Goal: Task Accomplishment & Management: Use online tool/utility

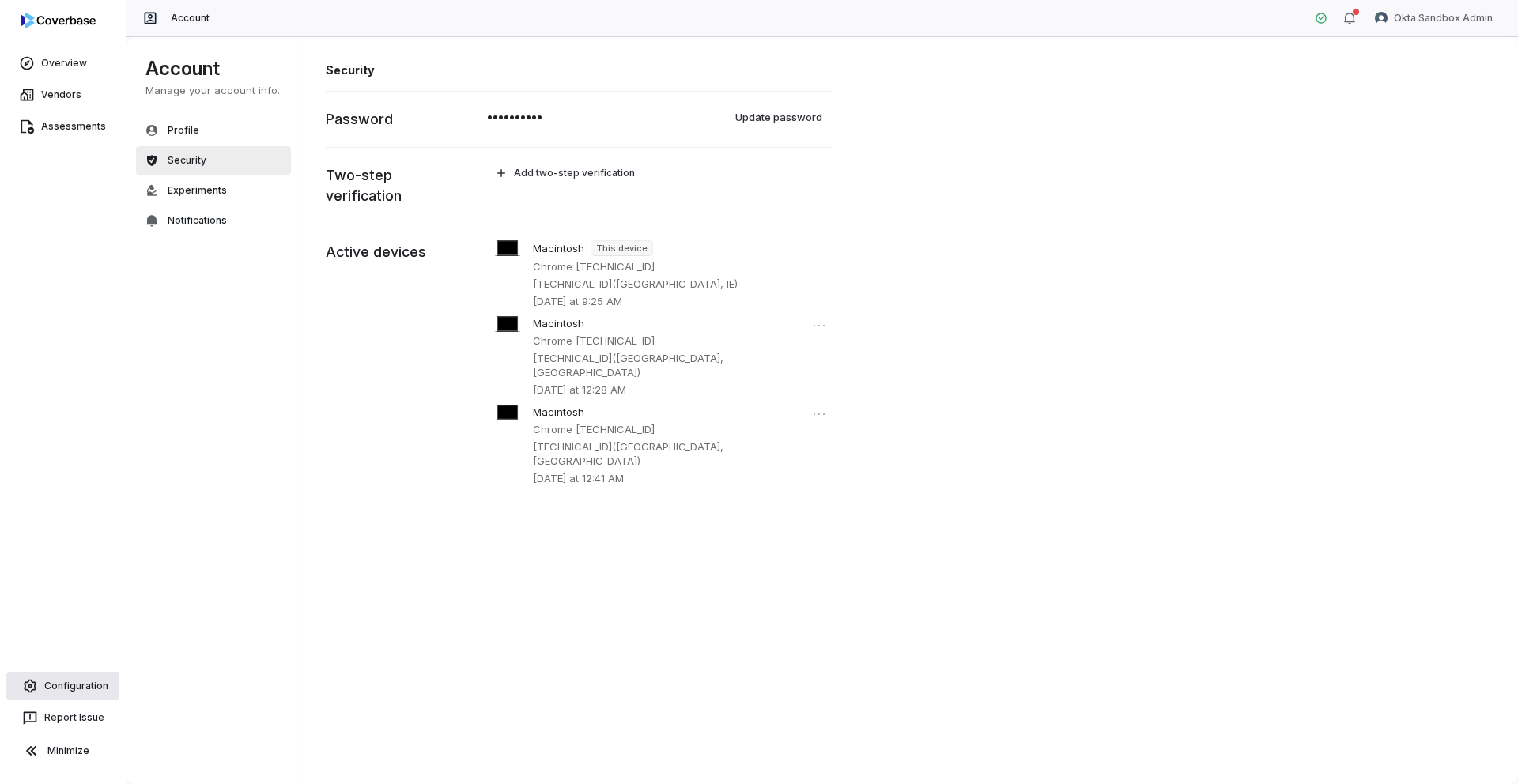
click at [77, 692] on link "Configuration" at bounding box center [63, 686] width 113 height 29
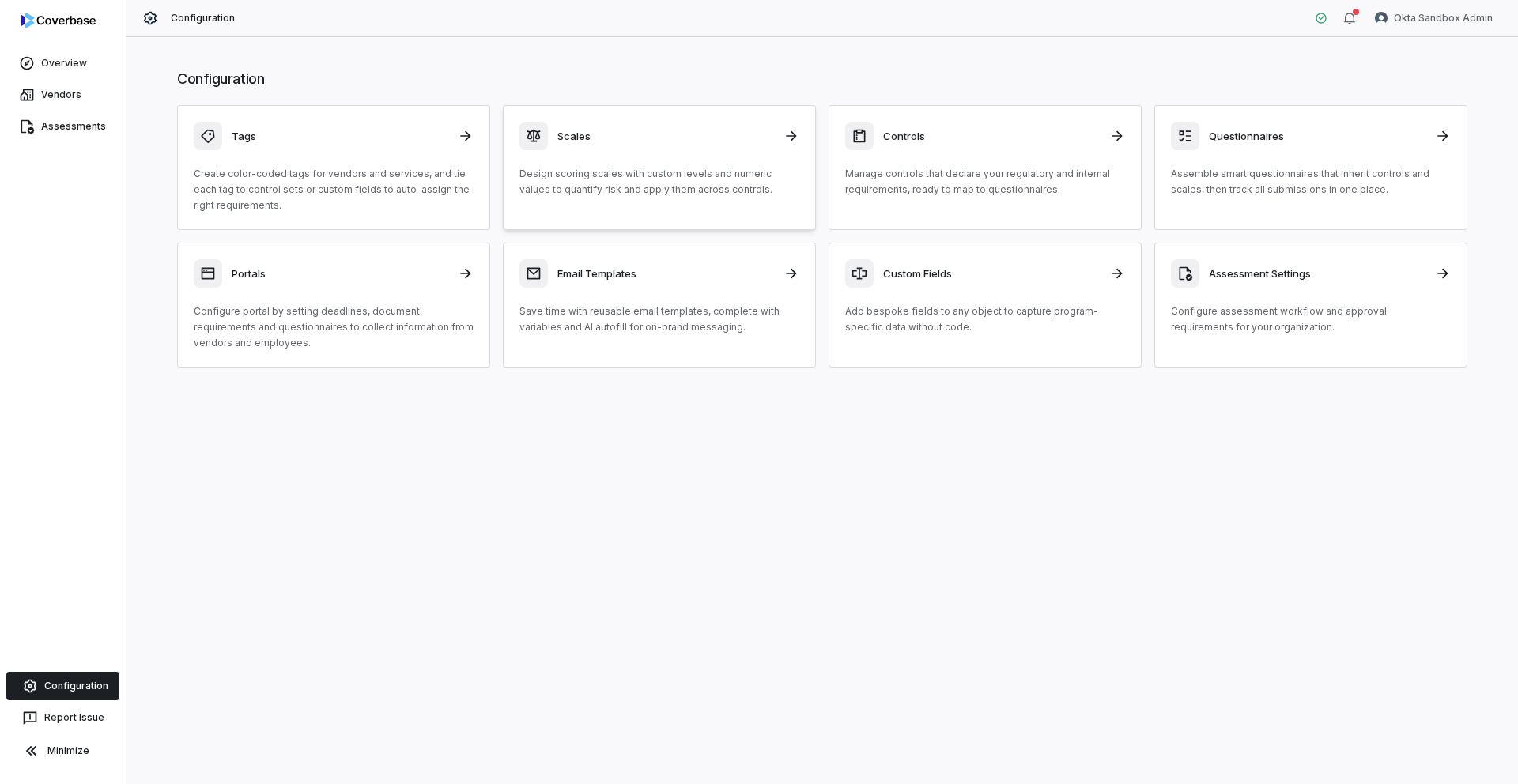
click at [559, 151] on div "Scales Design scoring scales with custom levels and numeric values to quantify …" at bounding box center [659, 160] width 280 height 76
click at [1296, 277] on h3 "Assessment Settings" at bounding box center [1317, 274] width 217 height 14
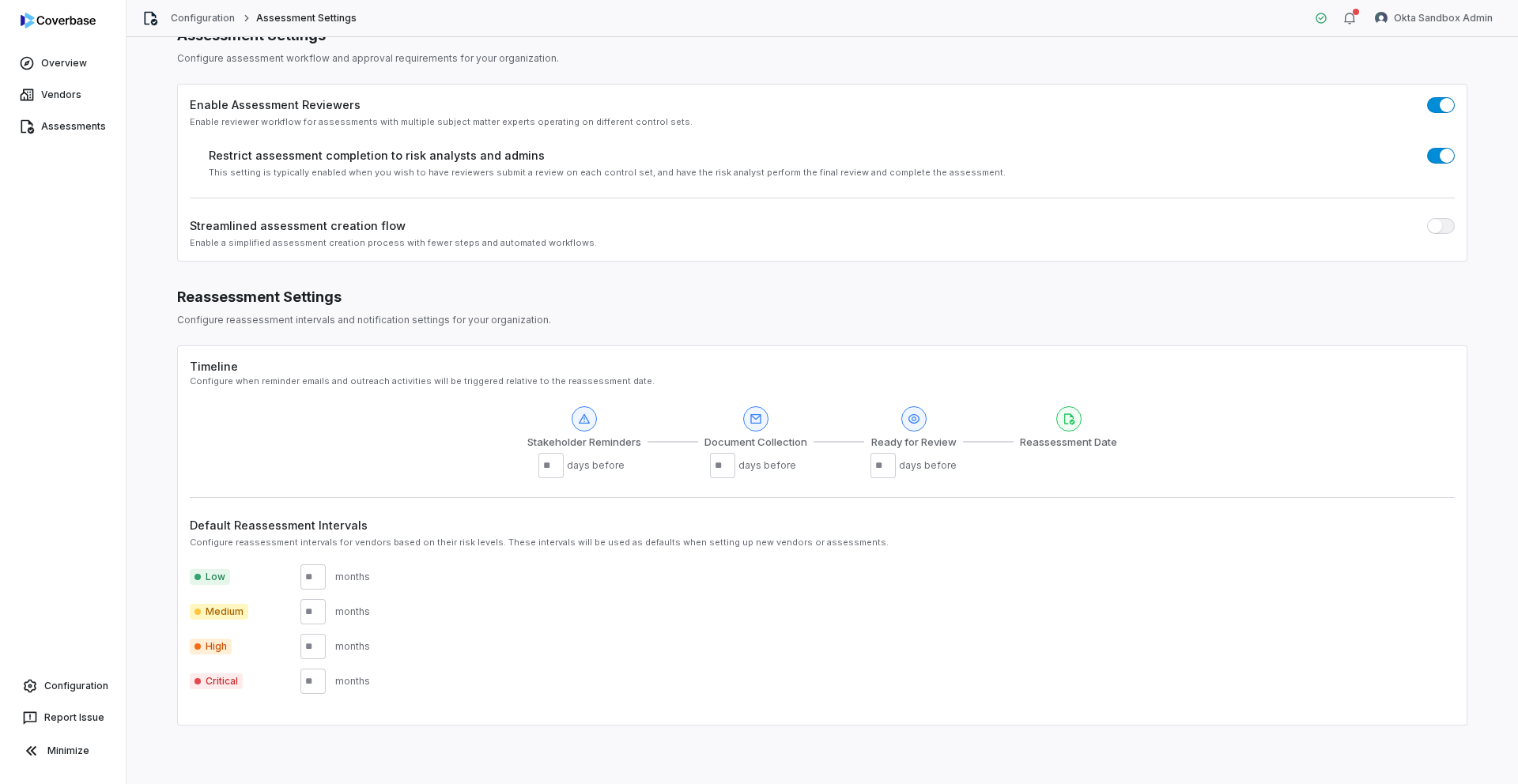
scroll to position [51, 0]
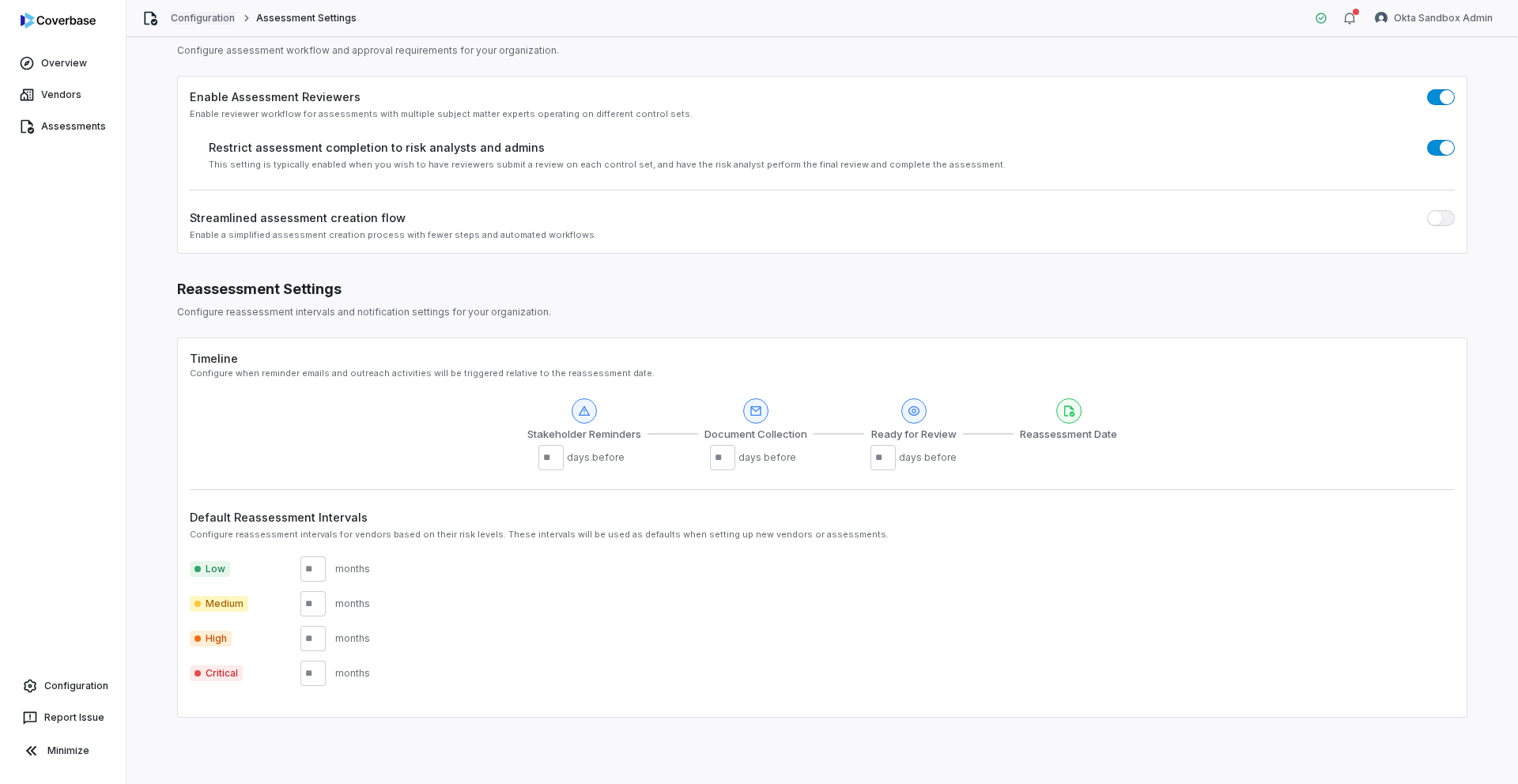
click at [190, 17] on link "Configuration" at bounding box center [203, 18] width 65 height 13
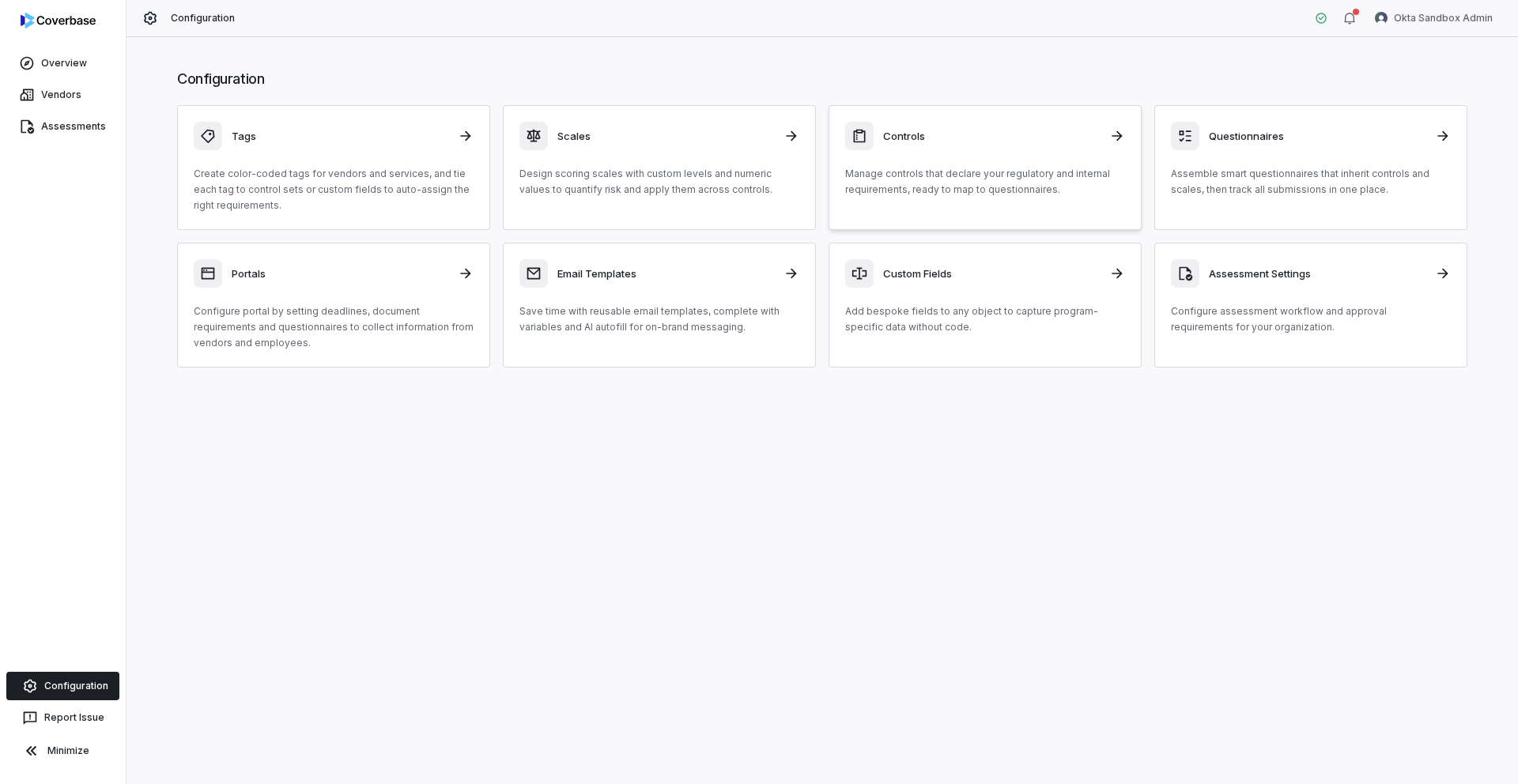
click at [857, 138] on icon at bounding box center [859, 136] width 16 height 16
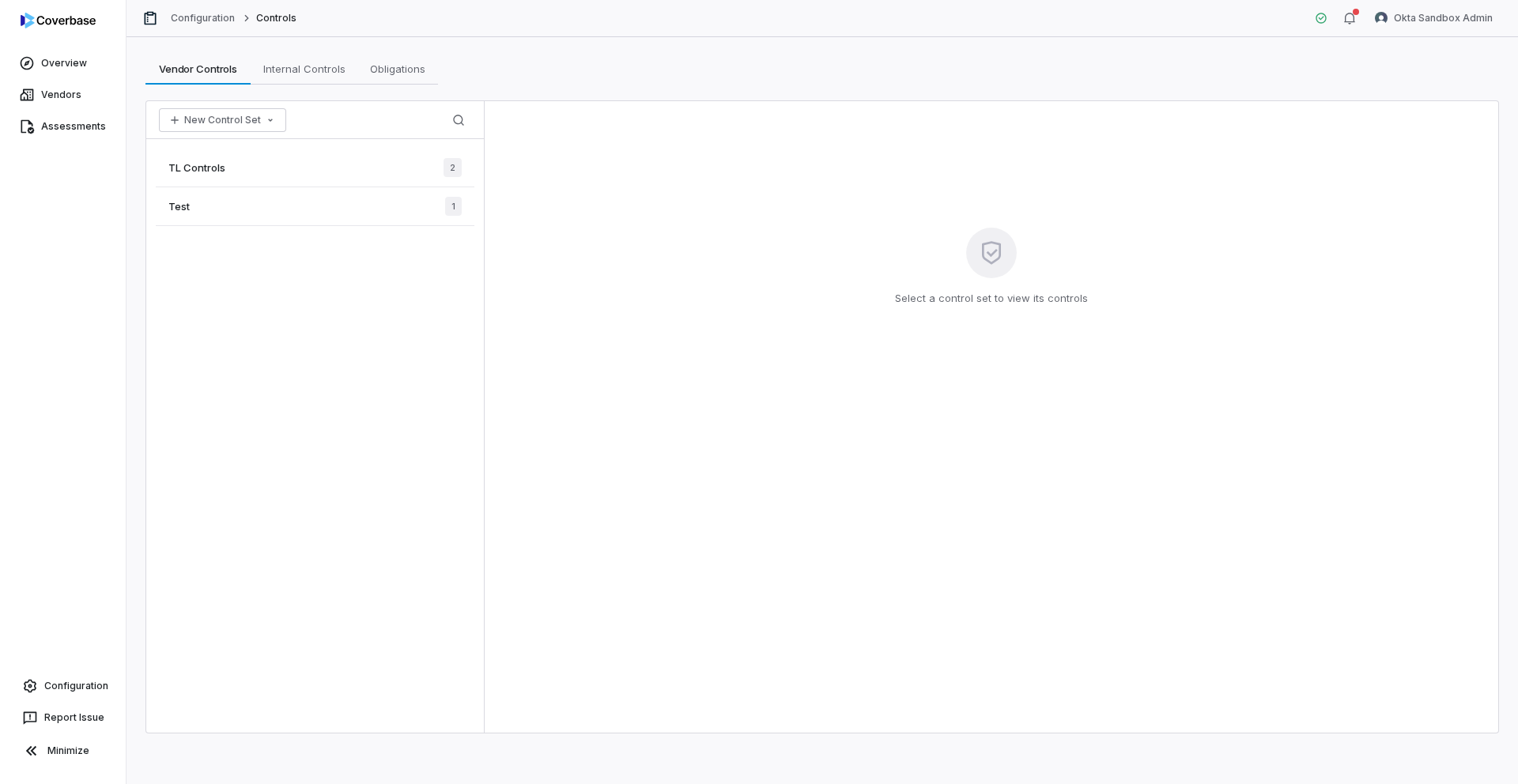
click at [233, 207] on div "Test 1" at bounding box center [314, 207] width 318 height 39
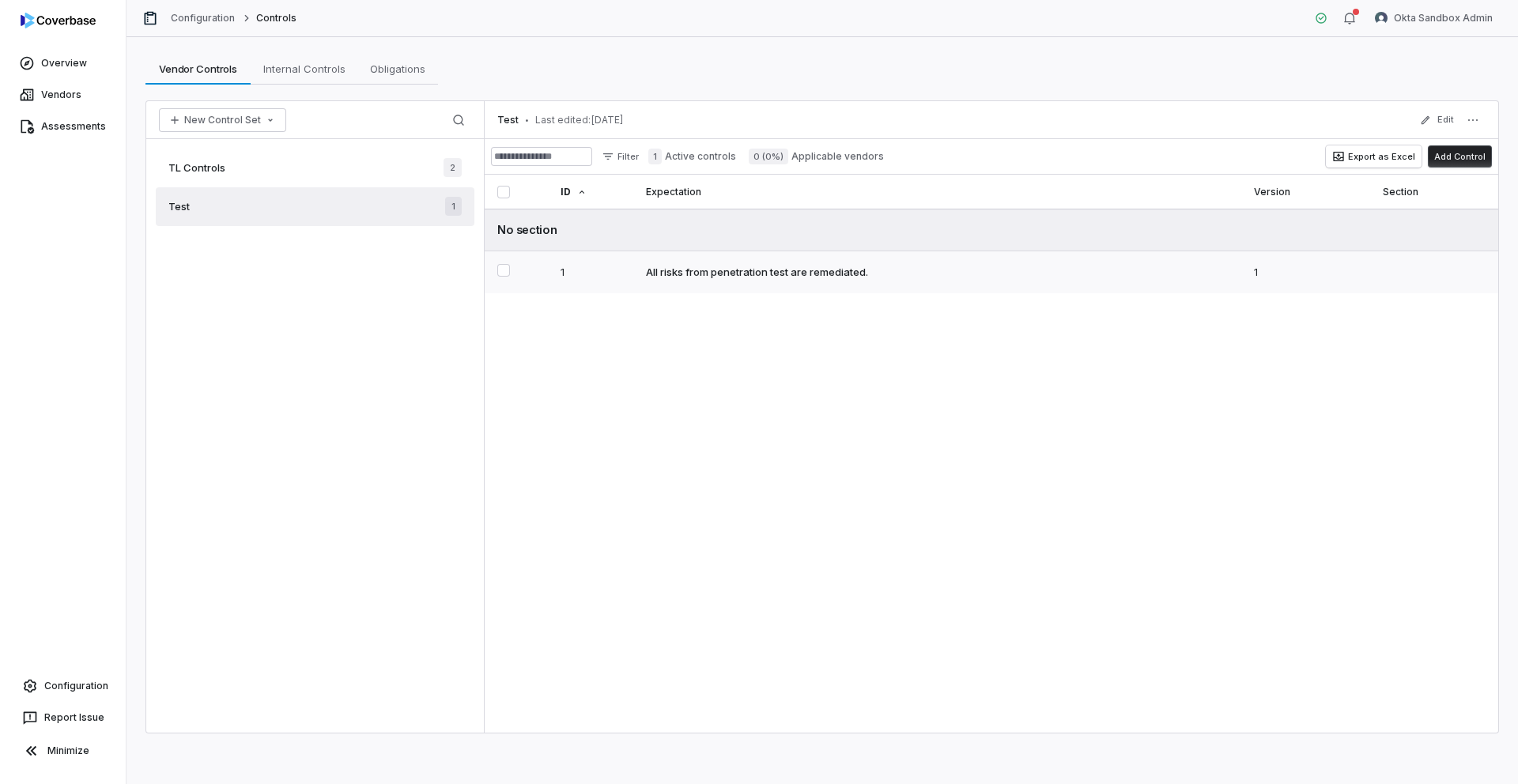
click at [656, 275] on div "All risks from penetration test are remediated." at bounding box center [757, 272] width 222 height 14
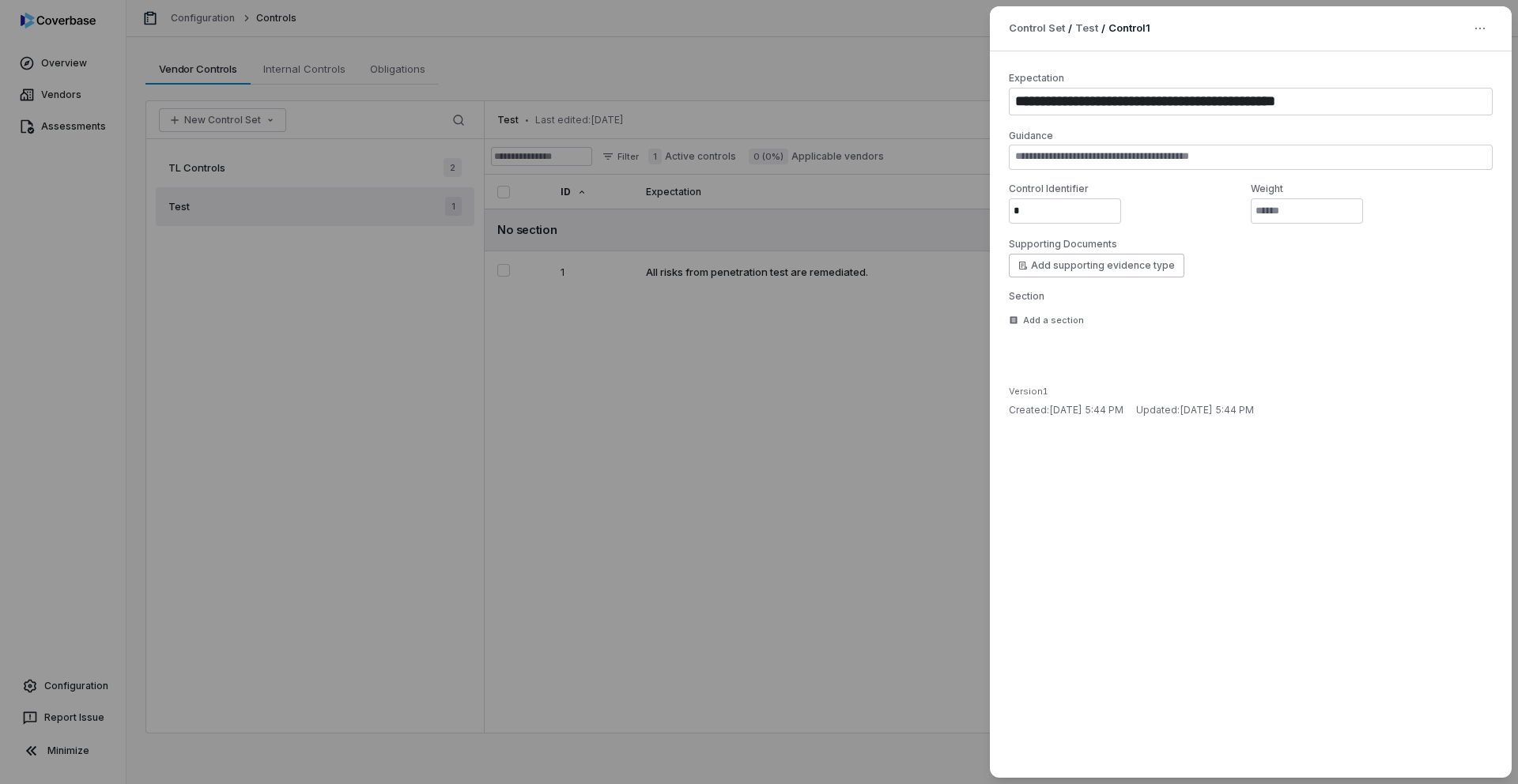
click at [696, 420] on div "**********" at bounding box center [759, 392] width 1518 height 784
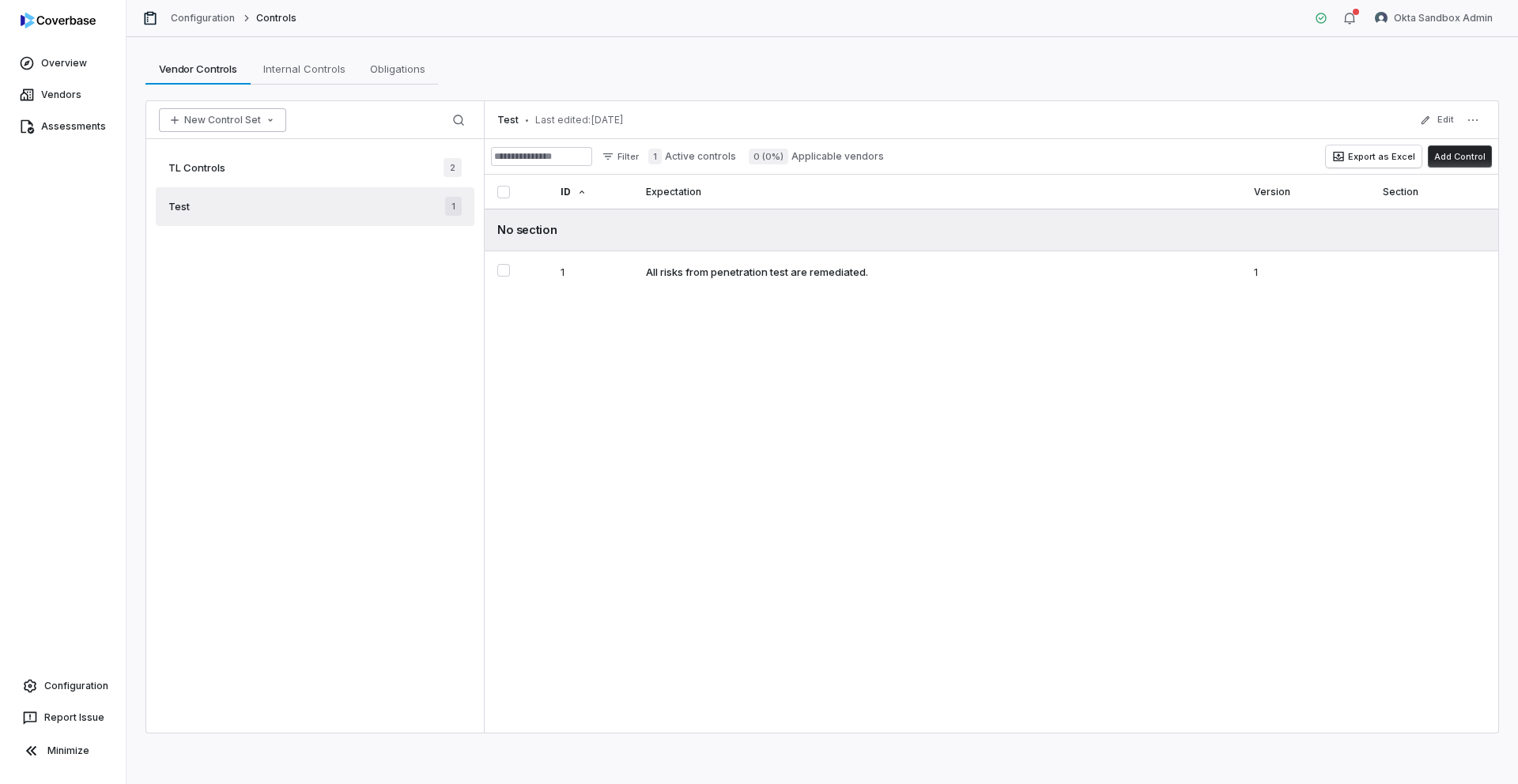
click at [236, 121] on button "New Control Set" at bounding box center [223, 120] width 128 height 24
click at [247, 177] on div "Create New Control Set" at bounding box center [242, 179] width 153 height 26
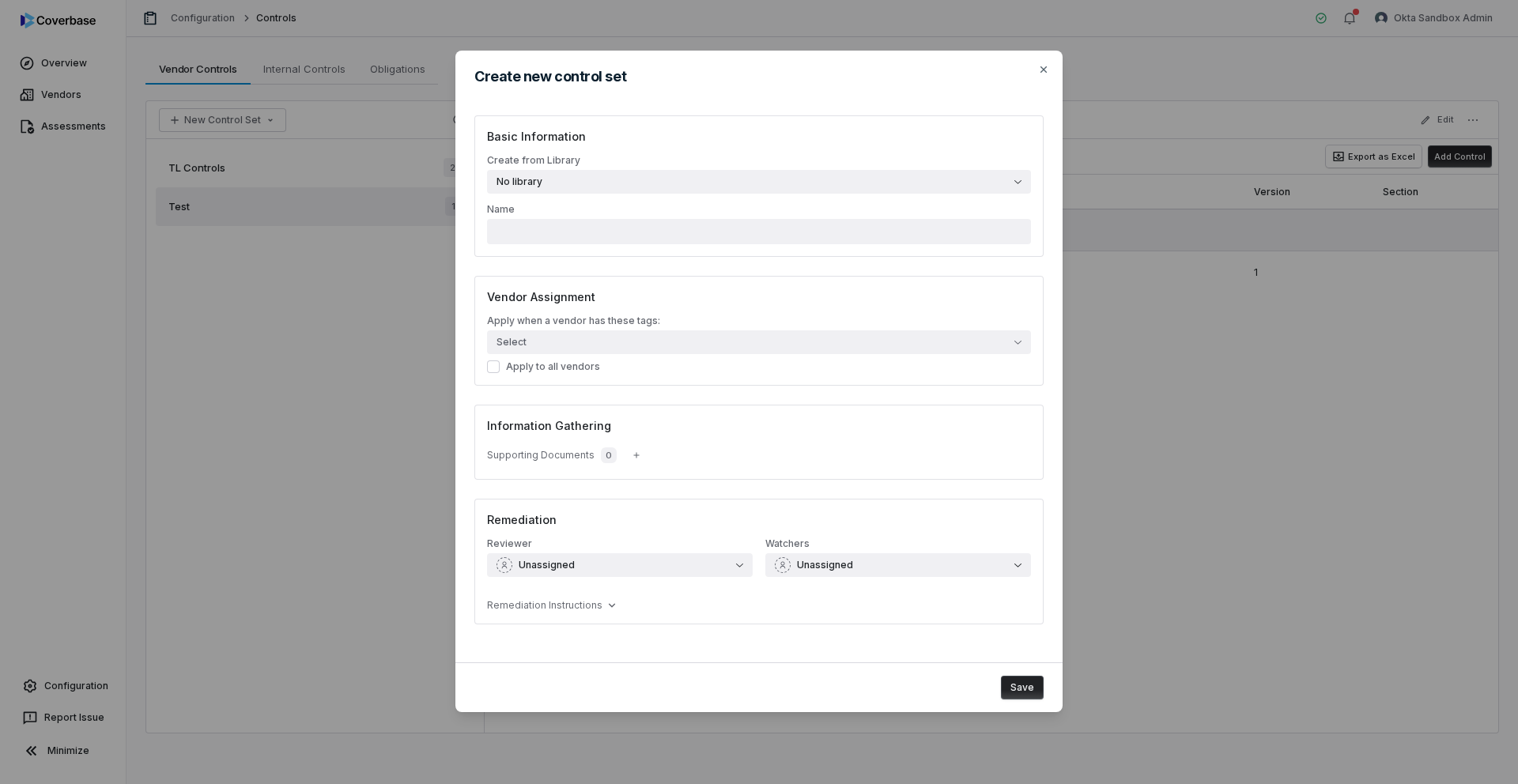
click at [822, 167] on label "Create from Library No library" at bounding box center [759, 174] width 544 height 40
click at [822, 170] on button "No library" at bounding box center [759, 182] width 544 height 24
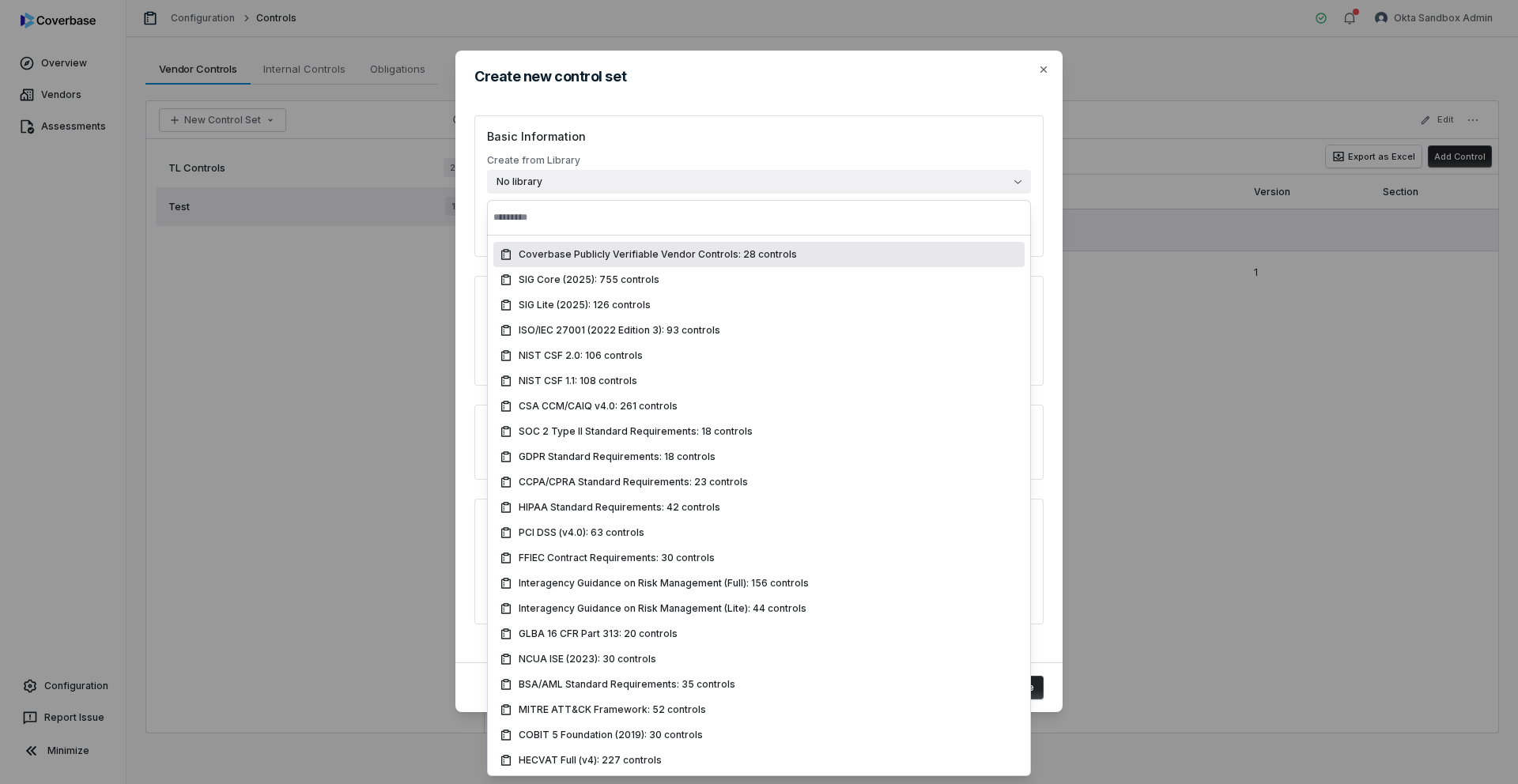
click at [784, 128] on h3 "Basic Information" at bounding box center [759, 136] width 544 height 17
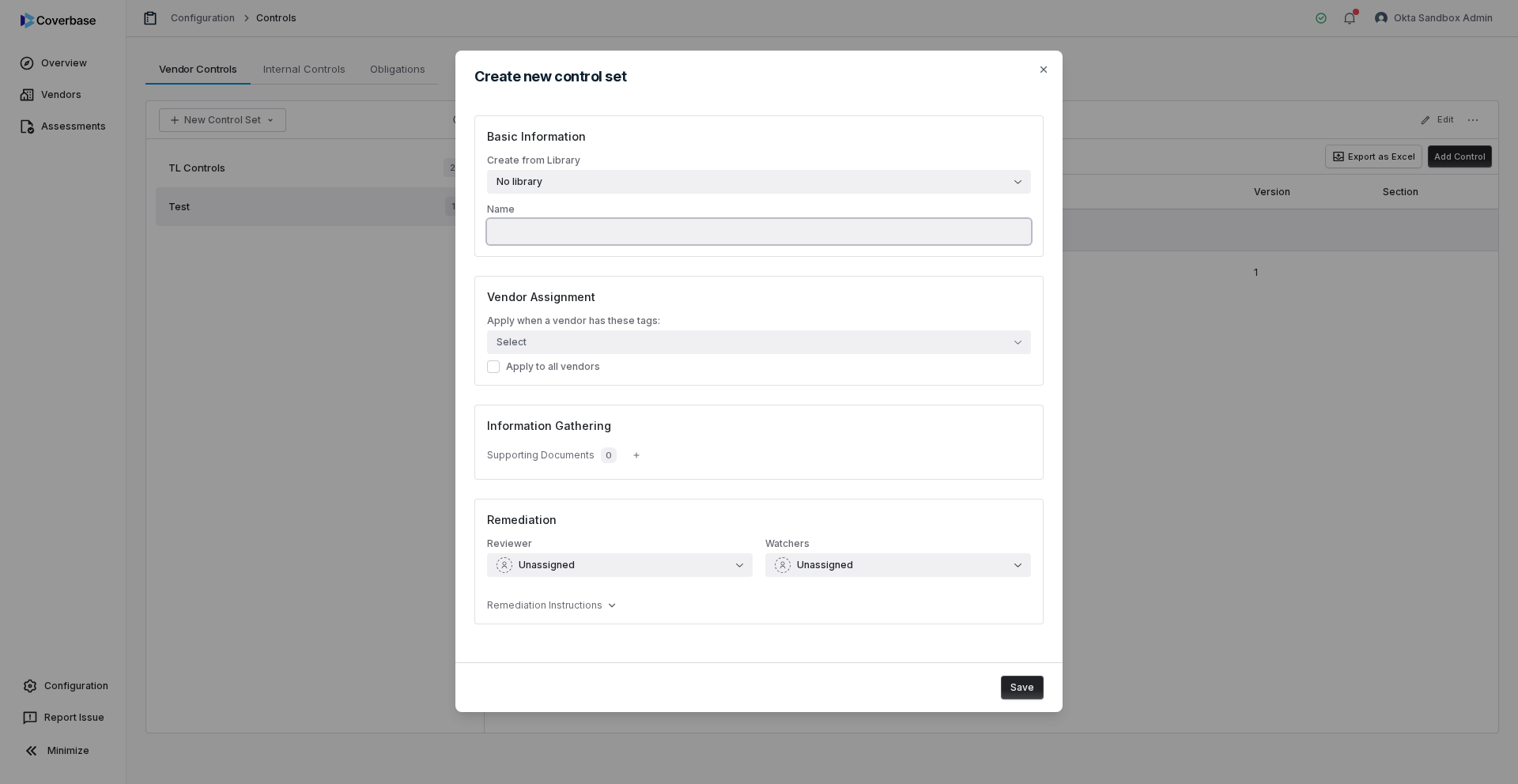
click at [692, 238] on input "Name" at bounding box center [759, 231] width 544 height 26
type input "********"
click at [861, 348] on button "Select" at bounding box center [759, 342] width 544 height 24
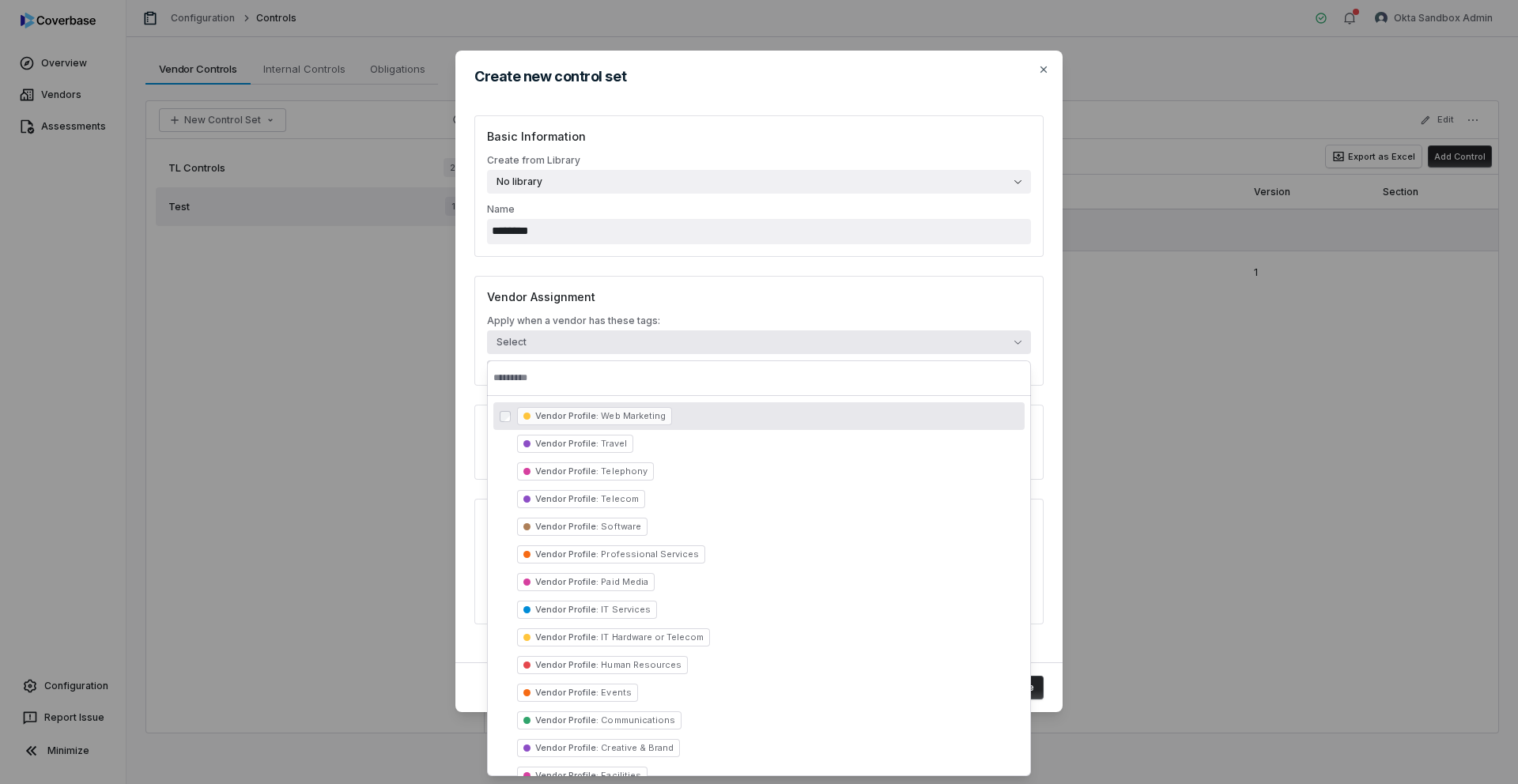
click at [861, 348] on button "Select" at bounding box center [759, 342] width 544 height 24
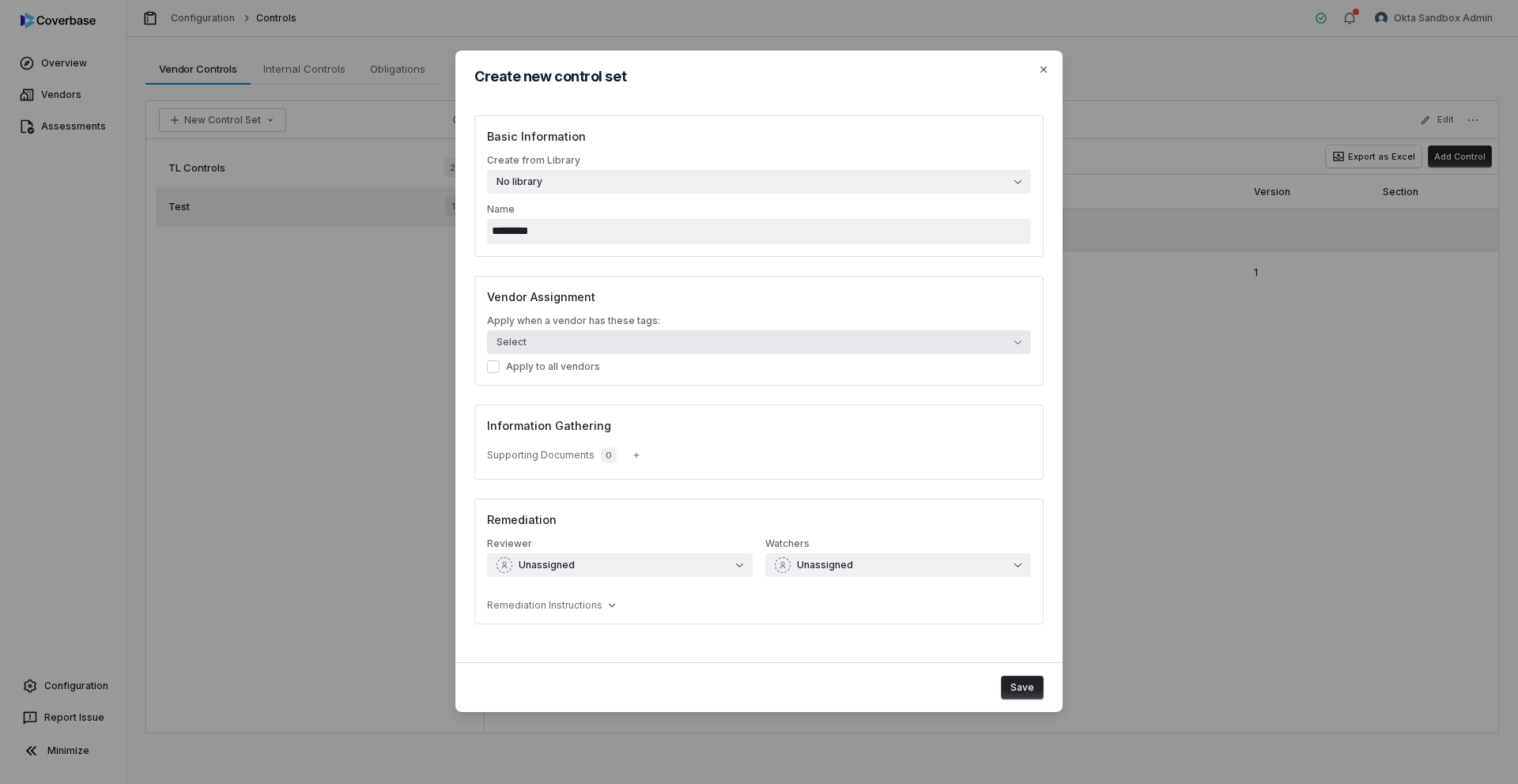
click at [832, 334] on button "Select" at bounding box center [759, 342] width 544 height 24
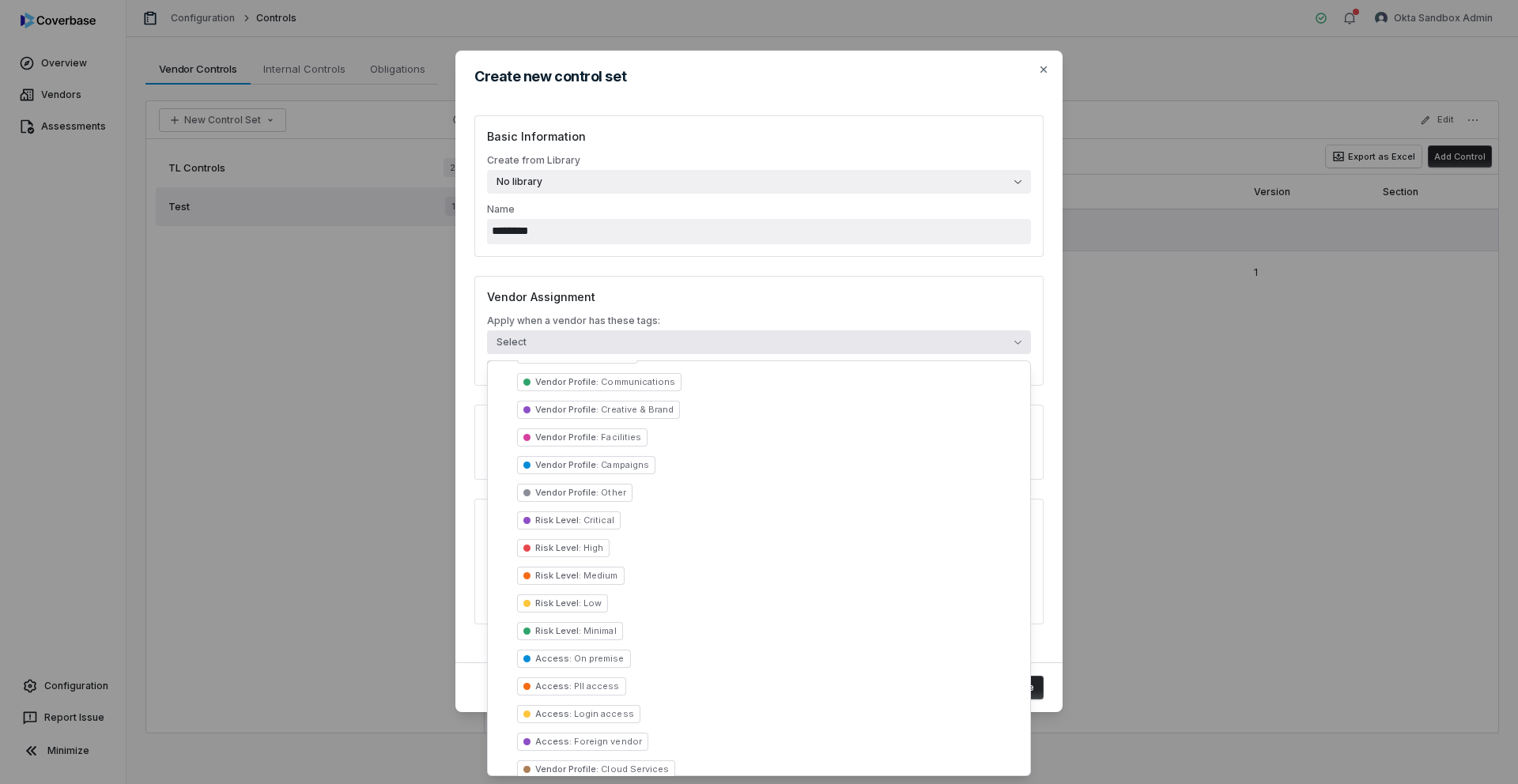
scroll to position [352, 0]
